Goal: Information Seeking & Learning: Learn about a topic

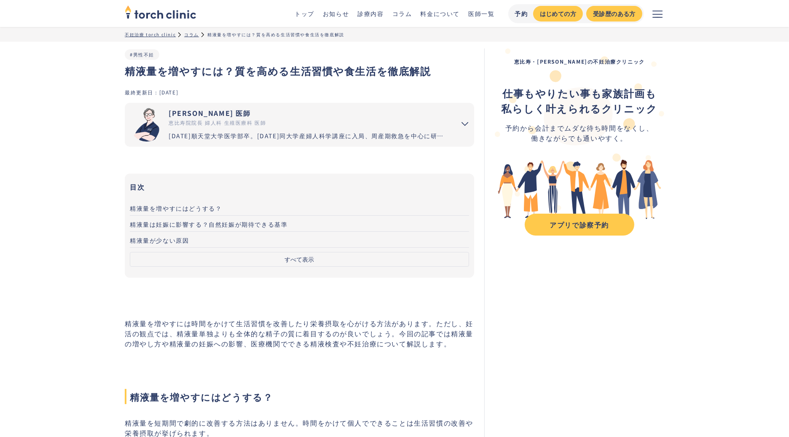
click at [295, 255] on button "すべて表示" at bounding box center [299, 259] width 339 height 15
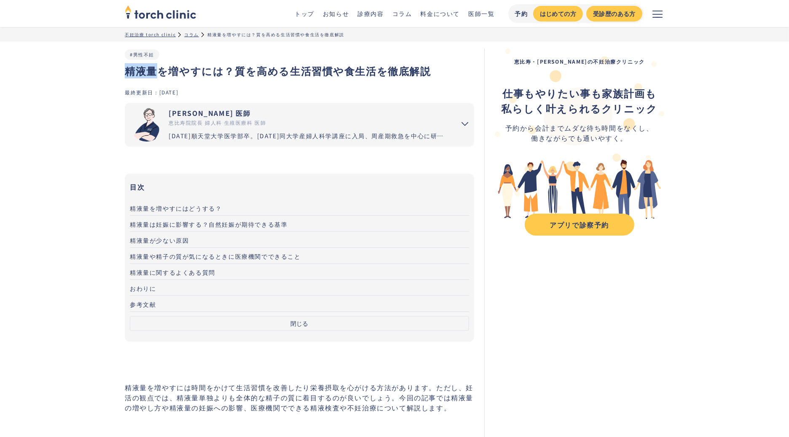
drag, startPoint x: 125, startPoint y: 70, endPoint x: 158, endPoint y: 71, distance: 33.3
click at [158, 71] on h1 "精液量を増やすには？質を高める生活習慣や食生活を徹底解説" at bounding box center [300, 70] width 350 height 15
copy h1 "精液量"
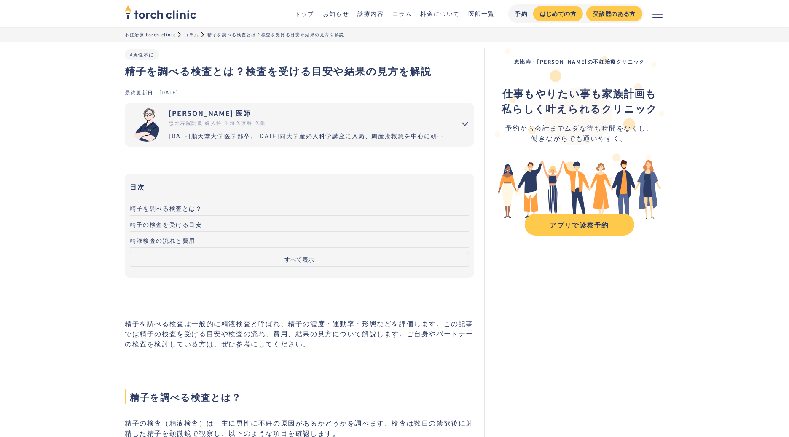
click at [322, 259] on button "すべて表示" at bounding box center [299, 259] width 339 height 15
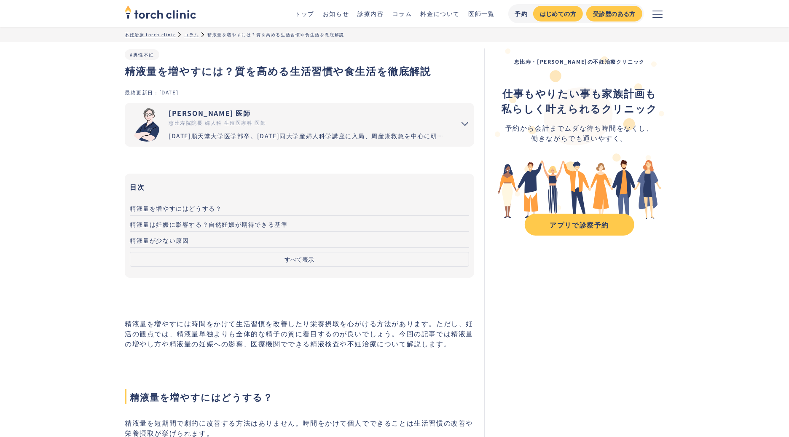
click at [353, 263] on button "すべて表示" at bounding box center [299, 259] width 339 height 15
